Goal: Transaction & Acquisition: Book appointment/travel/reservation

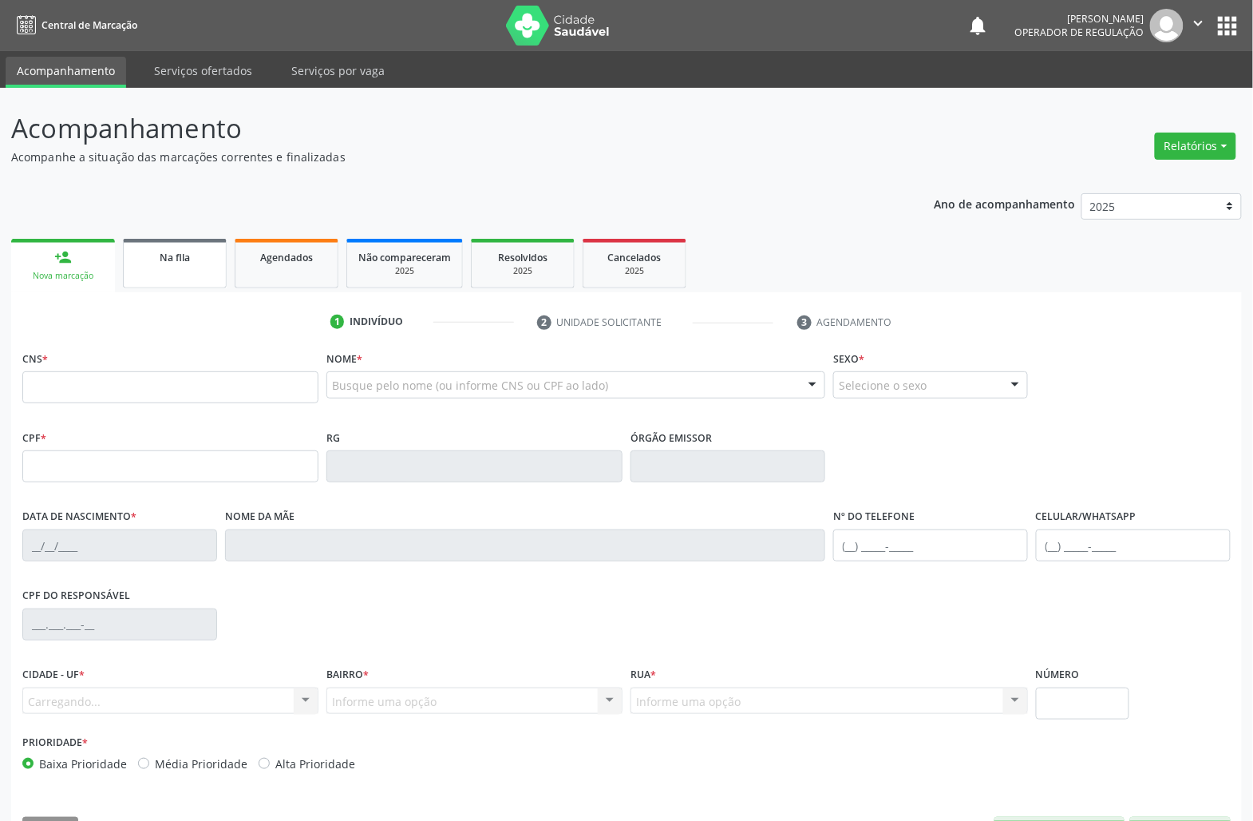
click at [196, 282] on link "Na fila" at bounding box center [175, 263] width 104 height 49
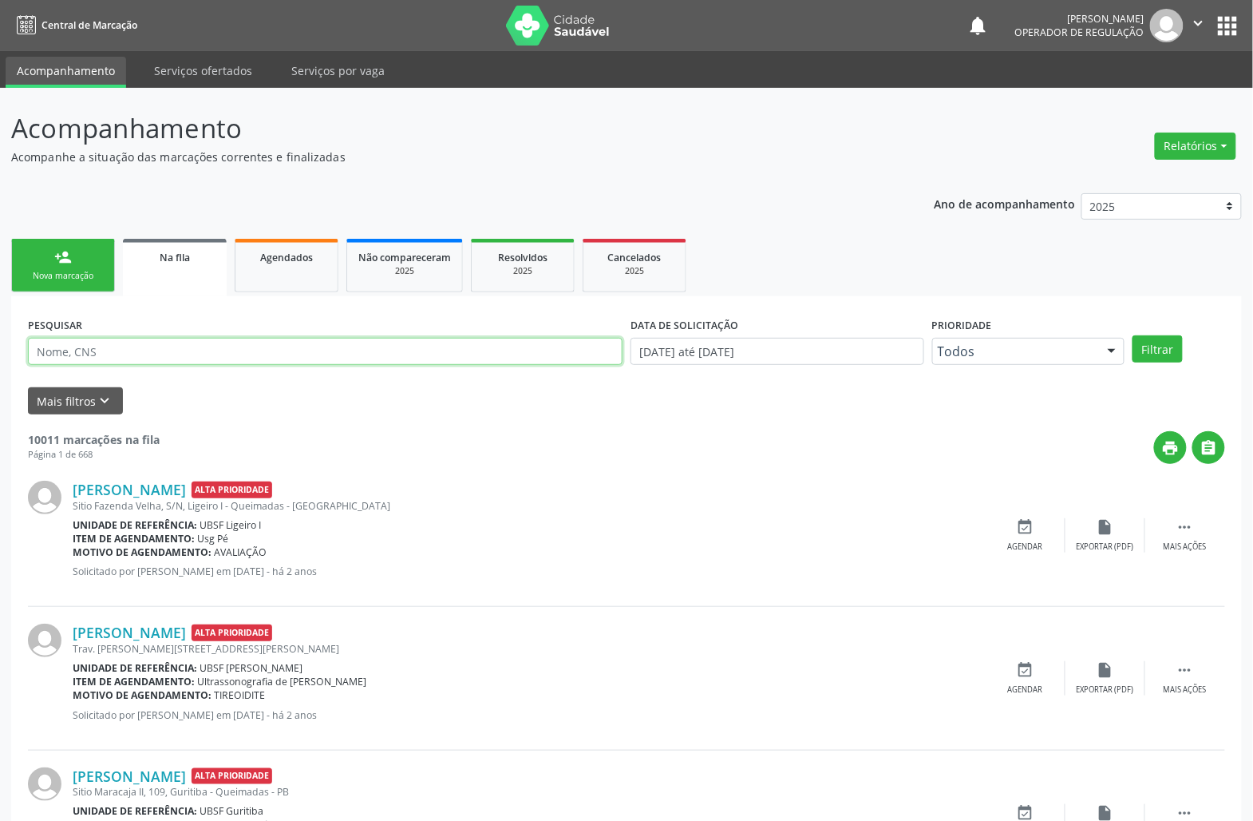
click at [189, 346] on input "text" at bounding box center [325, 351] width 595 height 27
type input "[PERSON_NAME]"
click at [1133, 335] on button "Filtrar" at bounding box center [1158, 348] width 50 height 27
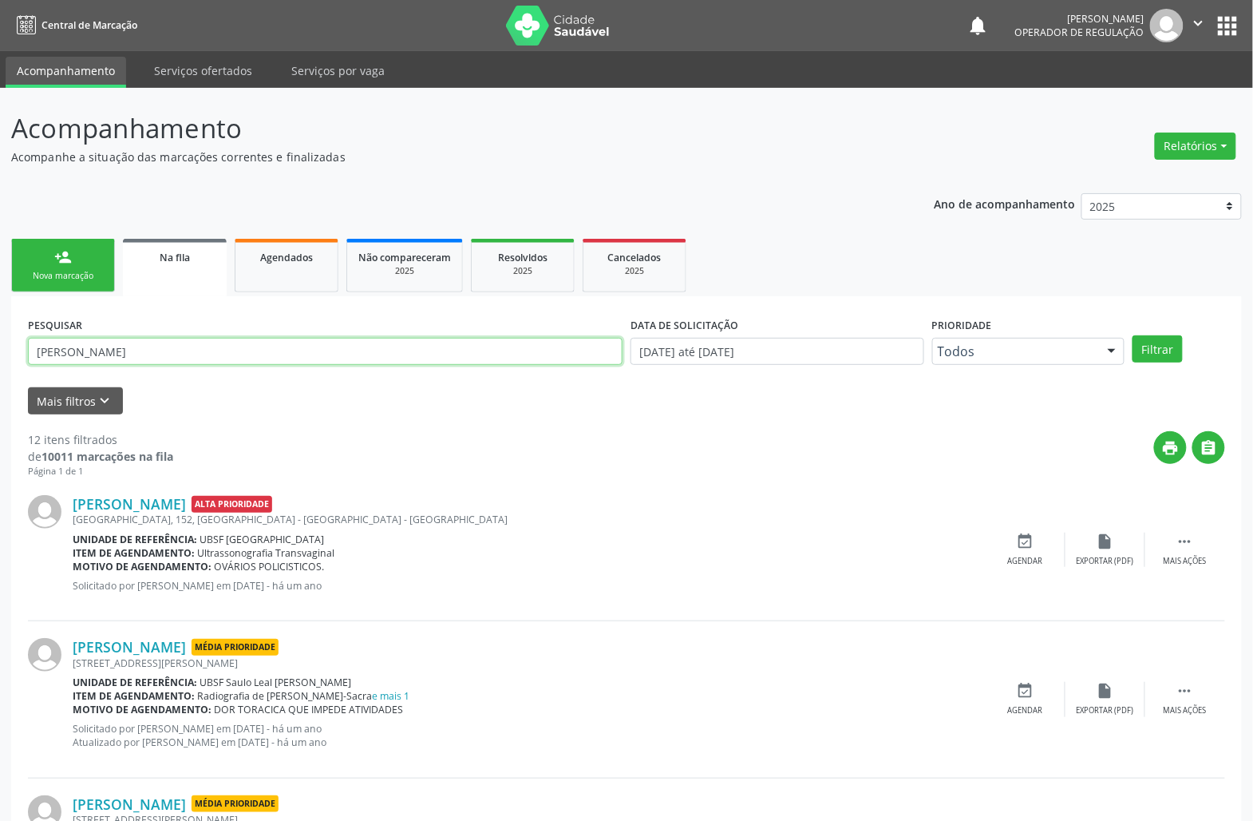
click at [188, 346] on input "[PERSON_NAME]" at bounding box center [325, 351] width 595 height 27
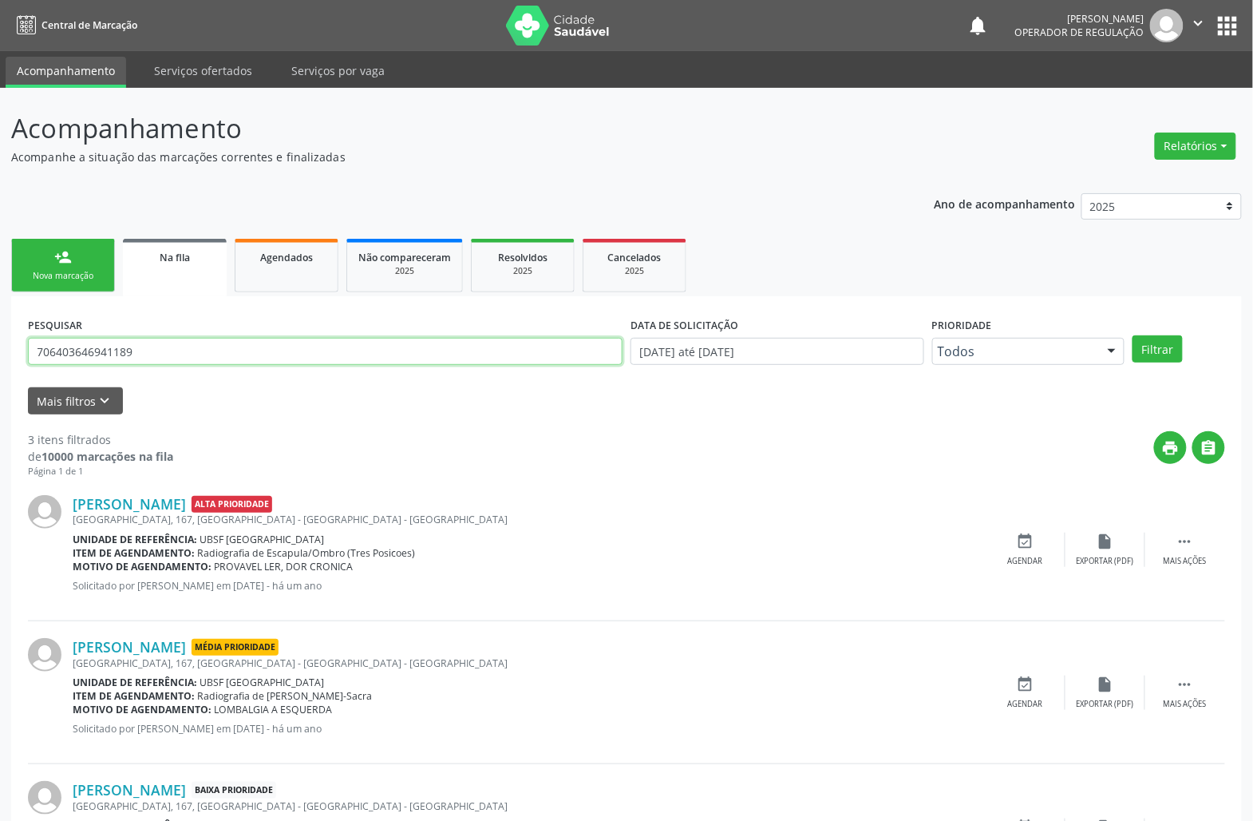
click at [112, 352] on input "706403646941189" at bounding box center [325, 351] width 595 height 27
click at [110, 356] on input "706403646941189" at bounding box center [325, 351] width 595 height 27
type input "704102137622870"
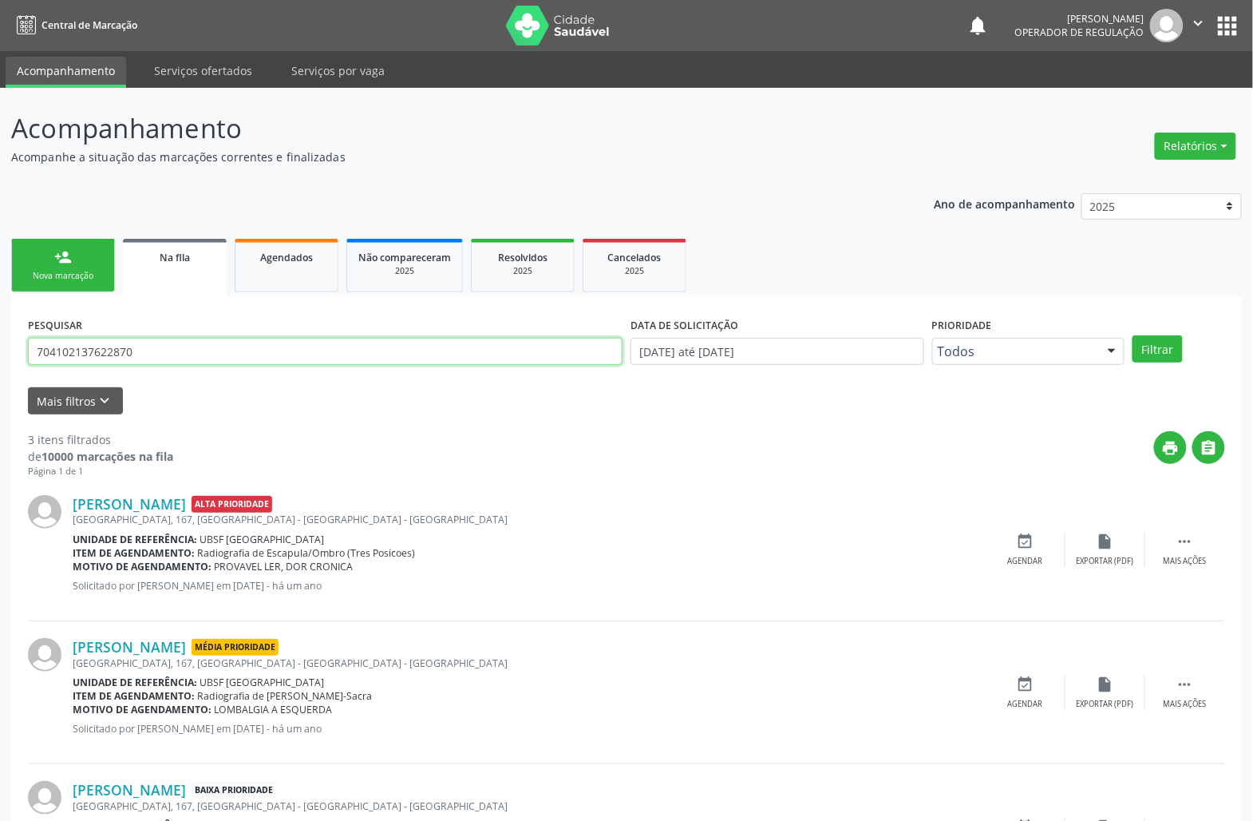
click at [1133, 335] on button "Filtrar" at bounding box center [1158, 348] width 50 height 27
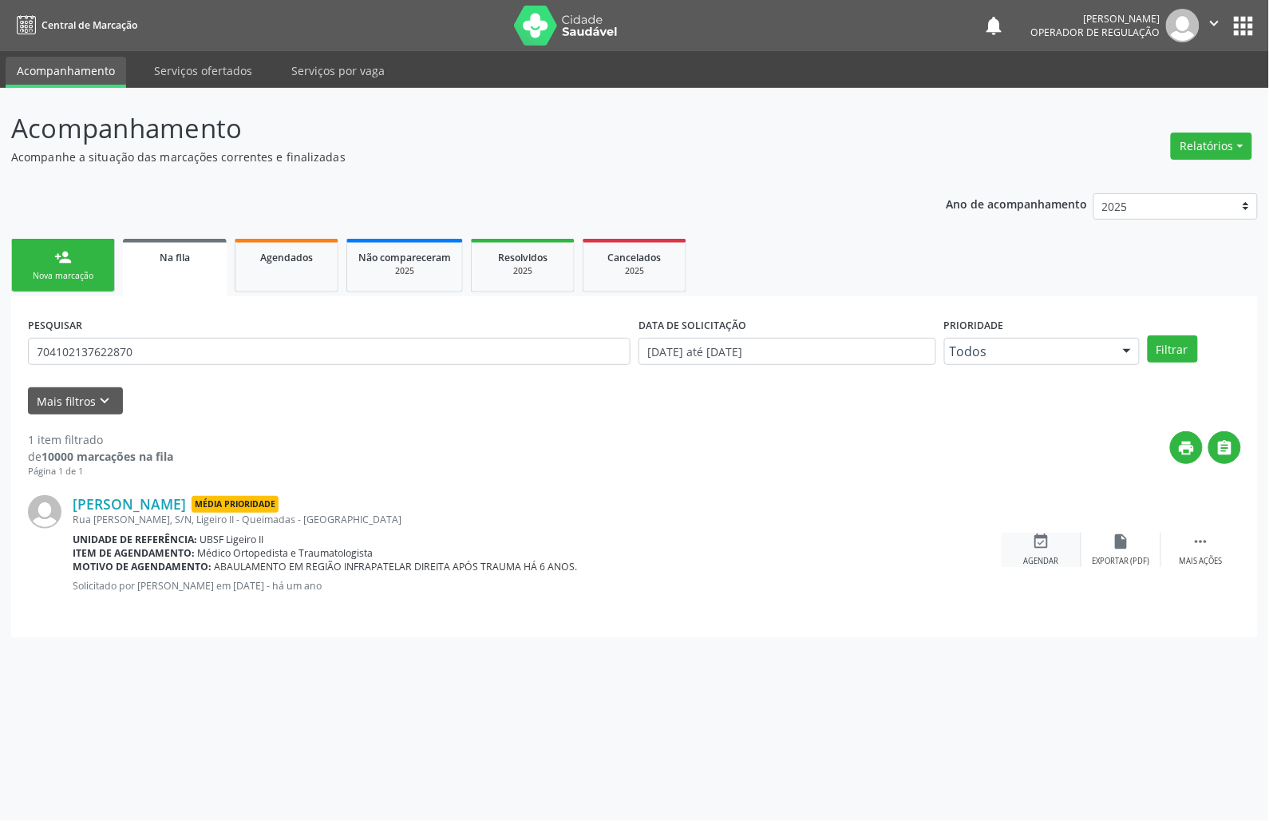
click at [1047, 544] on icon "event_available" at bounding box center [1042, 541] width 18 height 18
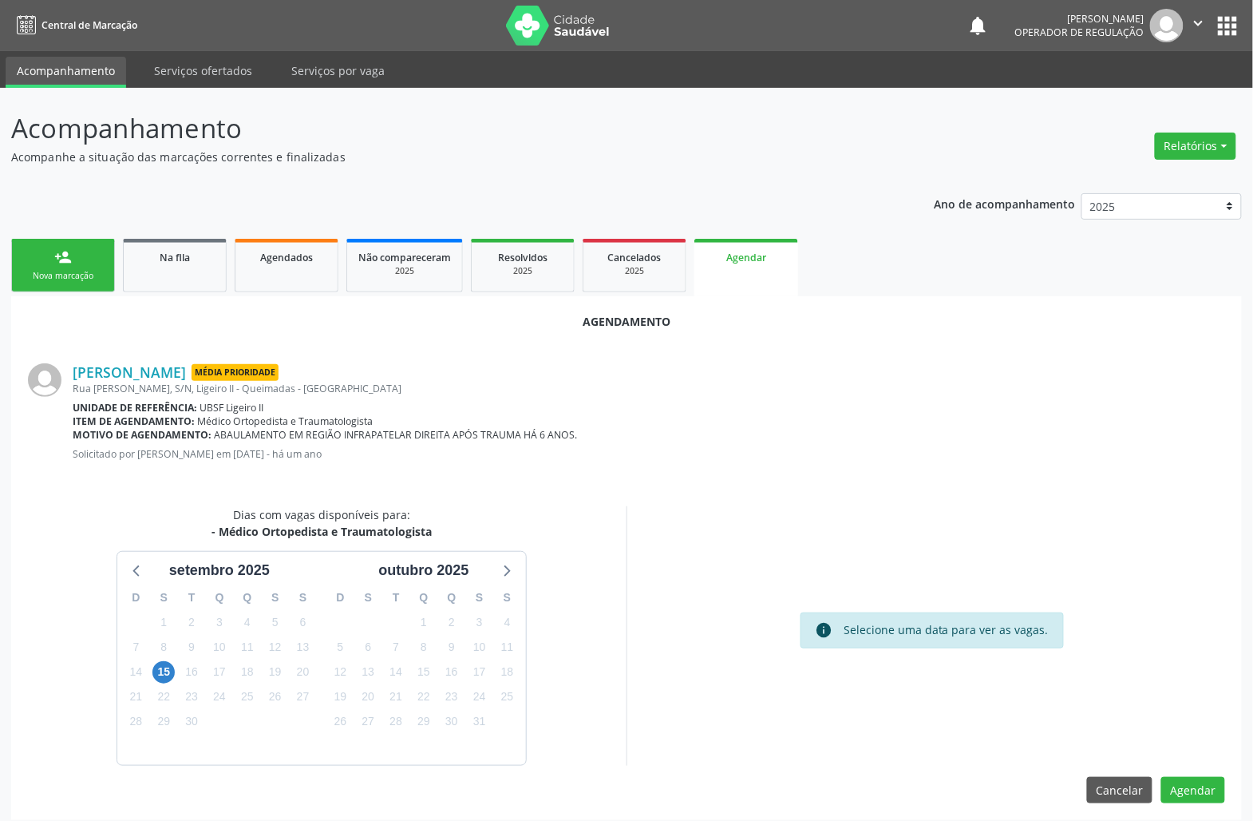
click at [150, 675] on div "15" at bounding box center [164, 671] width 28 height 25
click at [158, 677] on span "15" at bounding box center [163, 672] width 22 height 22
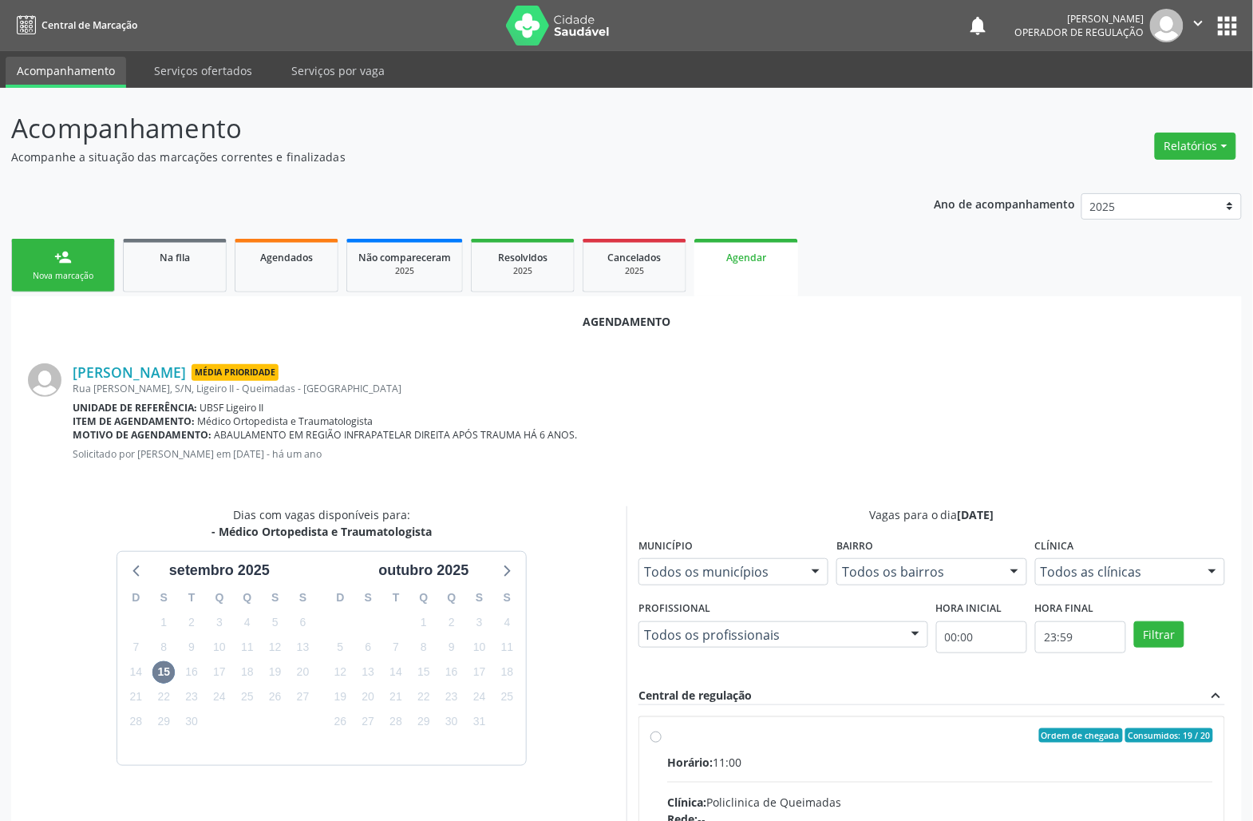
click at [662, 742] on input "Ordem de chegada Consumidos: 19 / 20 Horário: 11:00 Clínica: Policlinica de Que…" at bounding box center [656, 735] width 11 height 14
radio input "true"
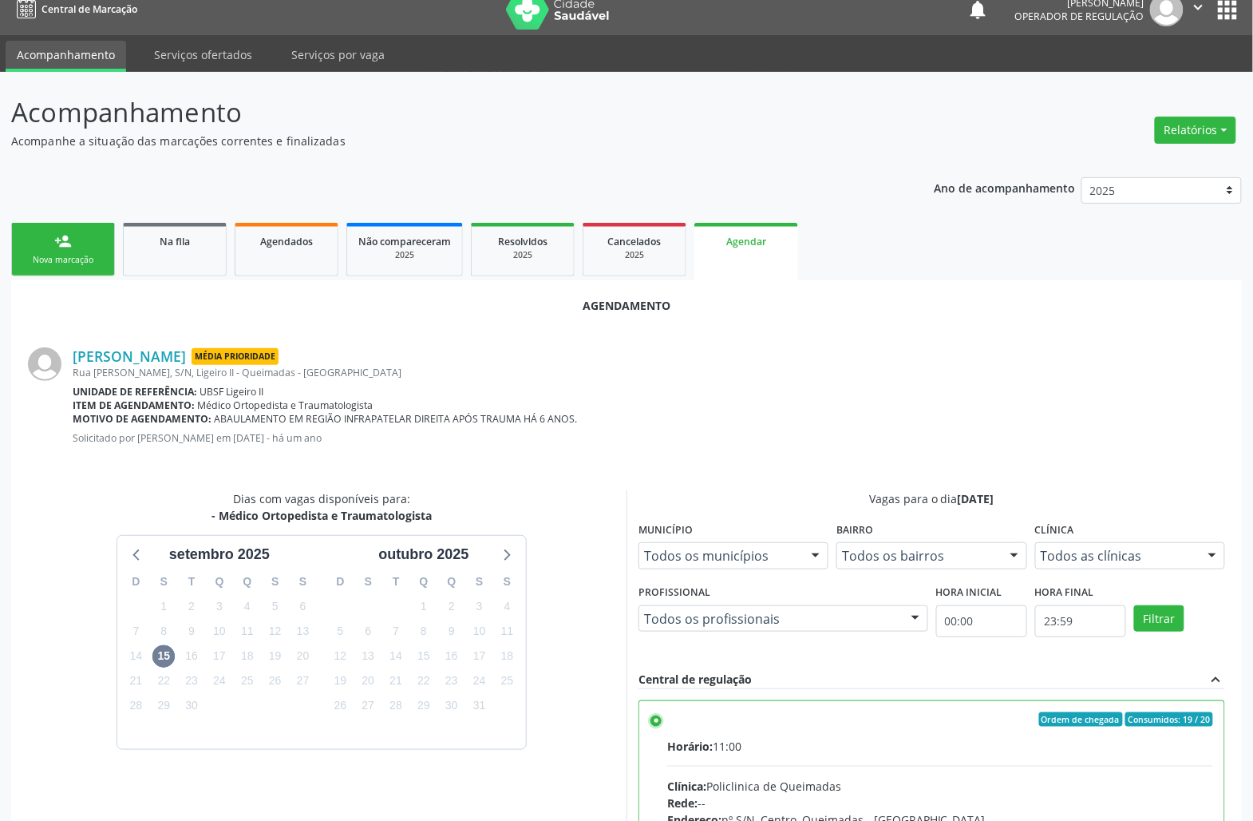
scroll to position [270, 0]
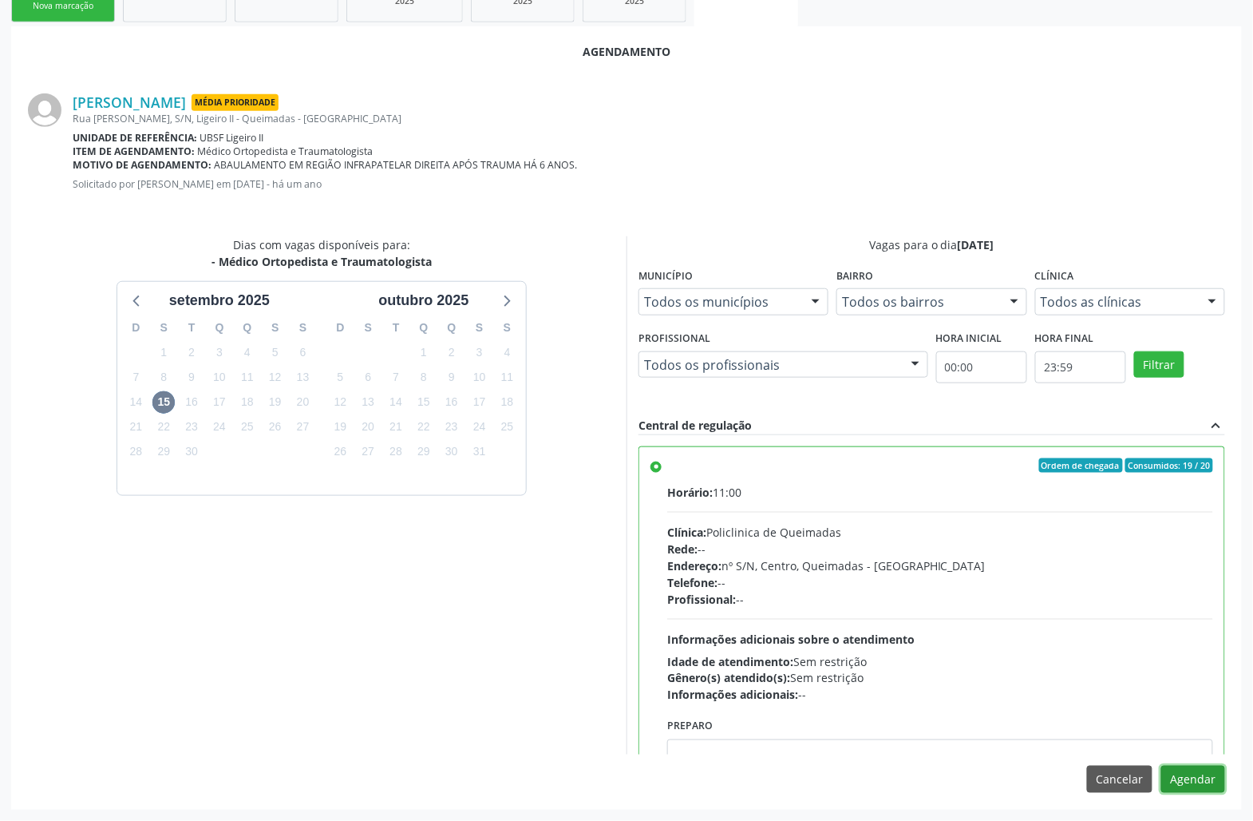
click at [1199, 771] on button "Agendar" at bounding box center [1193, 779] width 64 height 27
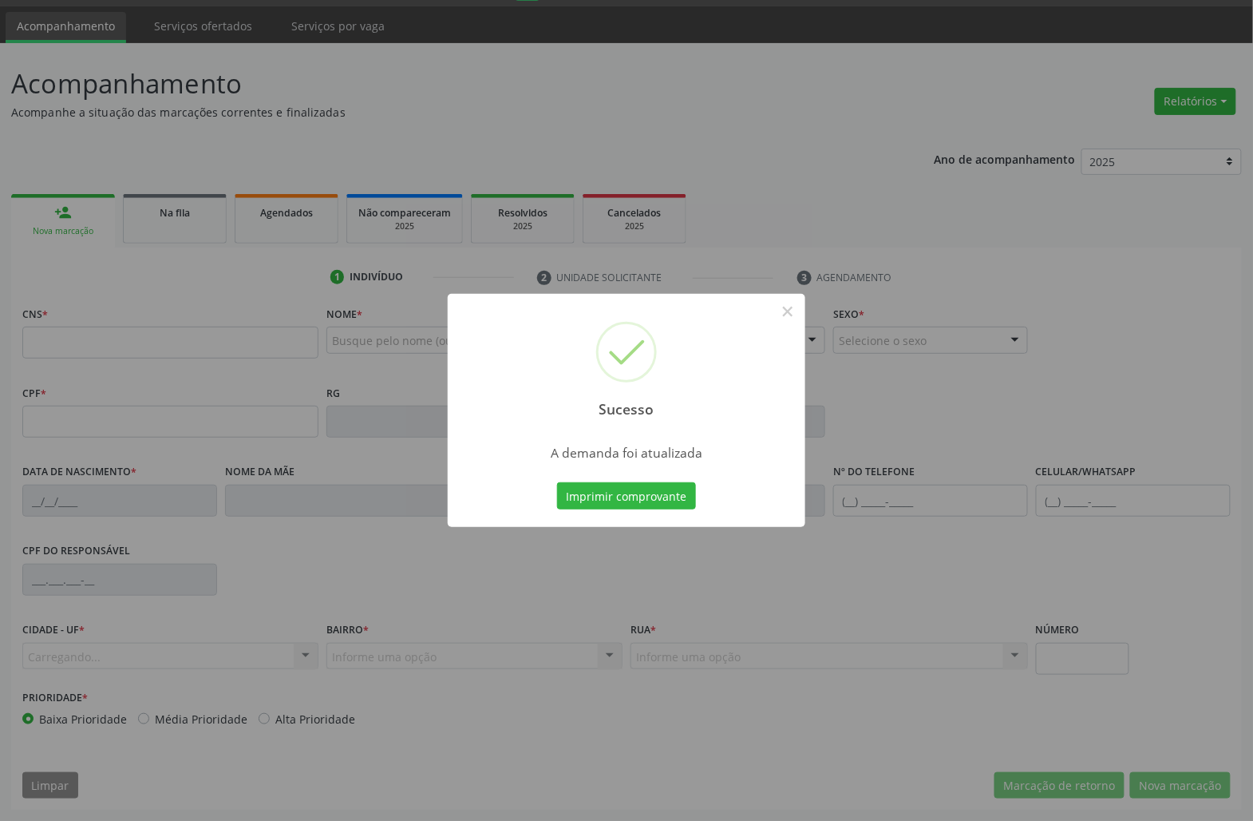
scroll to position [46, 0]
click at [642, 502] on button "Imprimir comprovante" at bounding box center [626, 495] width 139 height 27
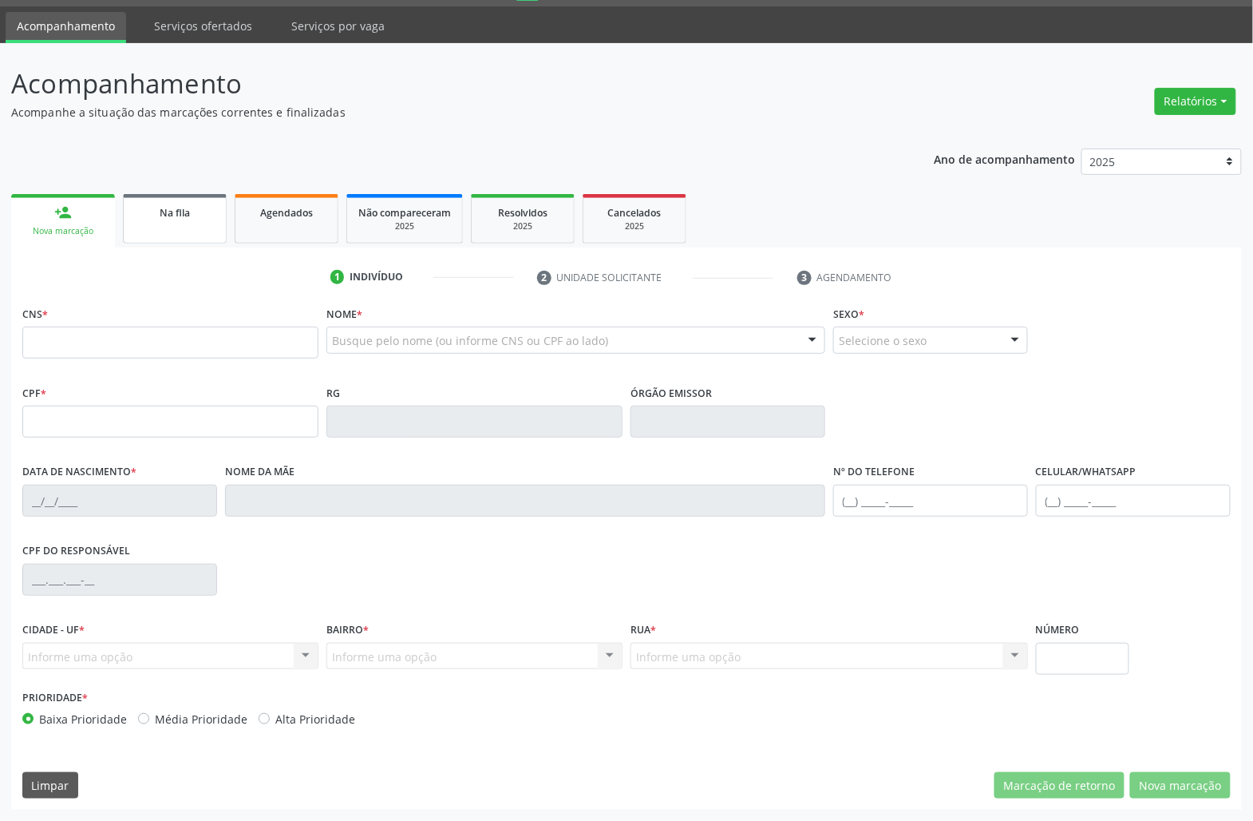
click at [158, 218] on div "Na fila" at bounding box center [175, 212] width 80 height 17
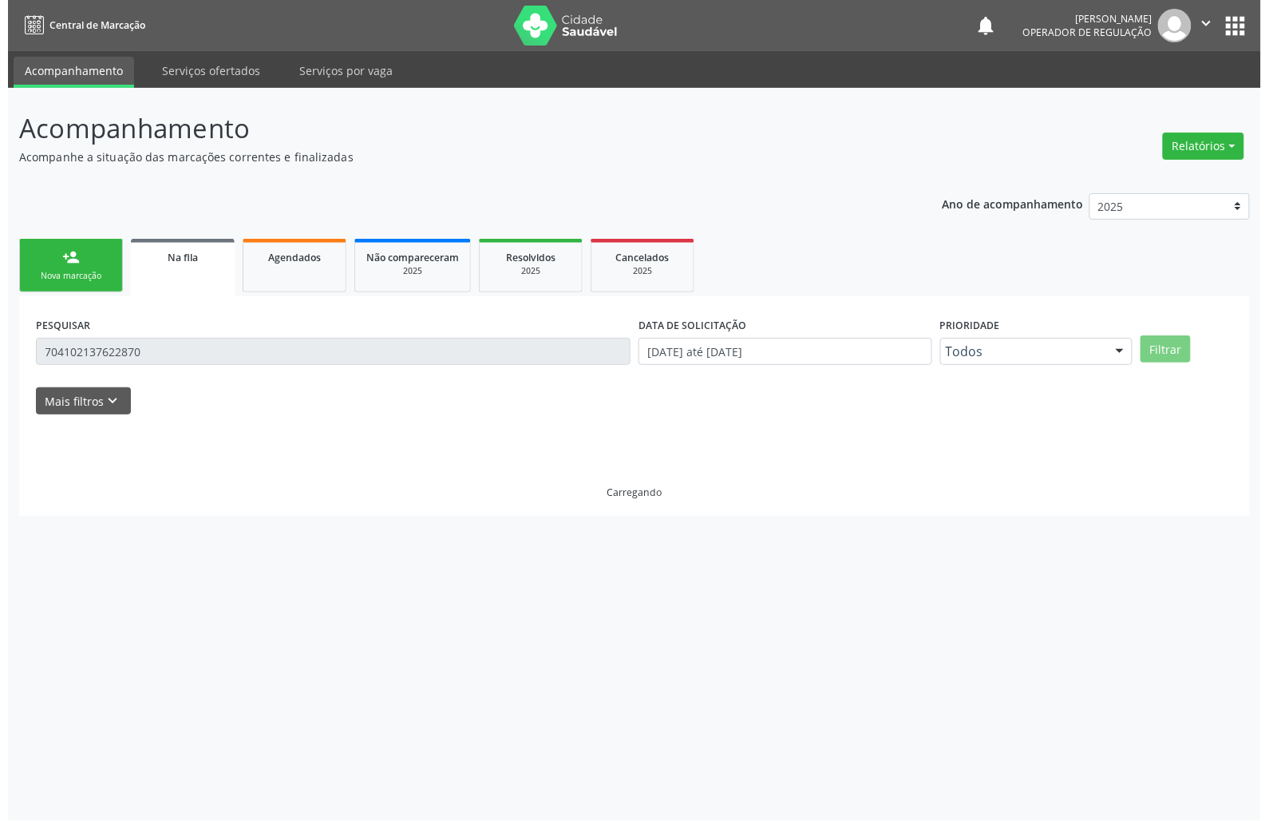
scroll to position [0, 0]
